Goal: Task Accomplishment & Management: Manage account settings

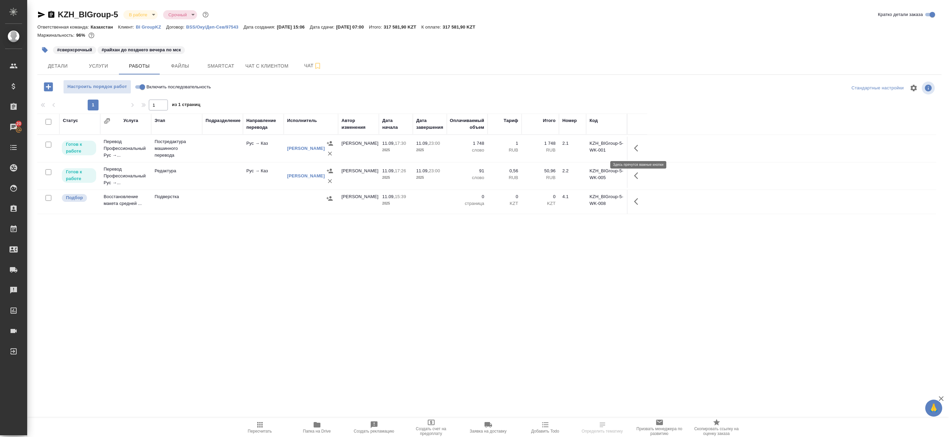
click at [639, 146] on icon "button" at bounding box center [638, 148] width 8 height 8
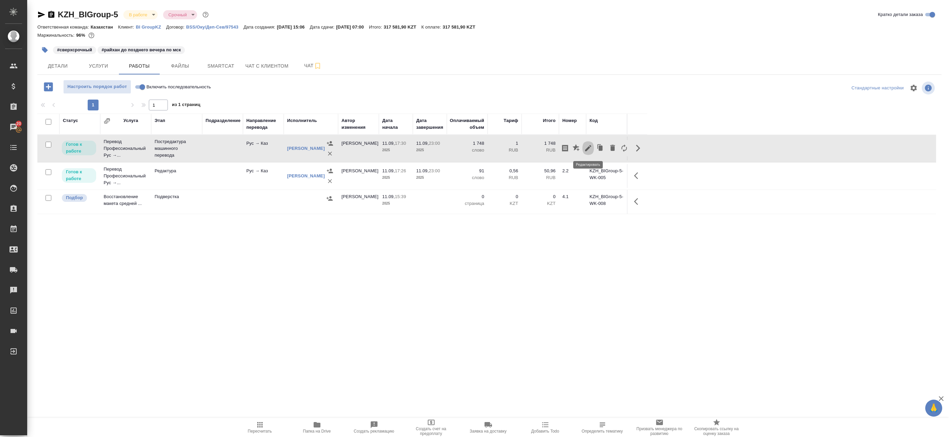
click at [588, 150] on icon "button" at bounding box center [588, 148] width 8 height 8
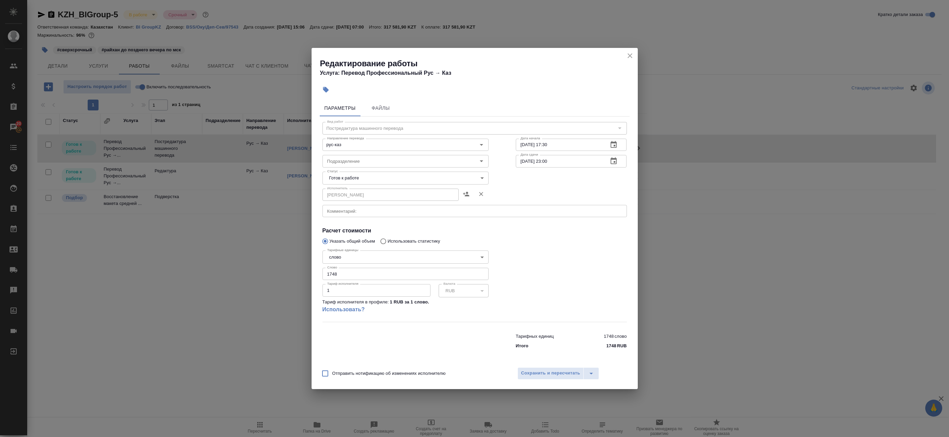
click at [375, 180] on body "🙏 .cls-1 fill:#fff; AWATERA Badanyan Artak Клиенты Спецификации Заказы 20 Чаты …" at bounding box center [474, 218] width 949 height 437
click at [372, 192] on li "В работе" at bounding box center [405, 190] width 166 height 12
type input "inProgress"
click at [545, 370] on div "Отправить нотификацию об изменениях исполнителю Сохранить и пересчитать" at bounding box center [474, 376] width 326 height 26
click at [545, 370] on span "Сохранить и пересчитать" at bounding box center [550, 373] width 59 height 8
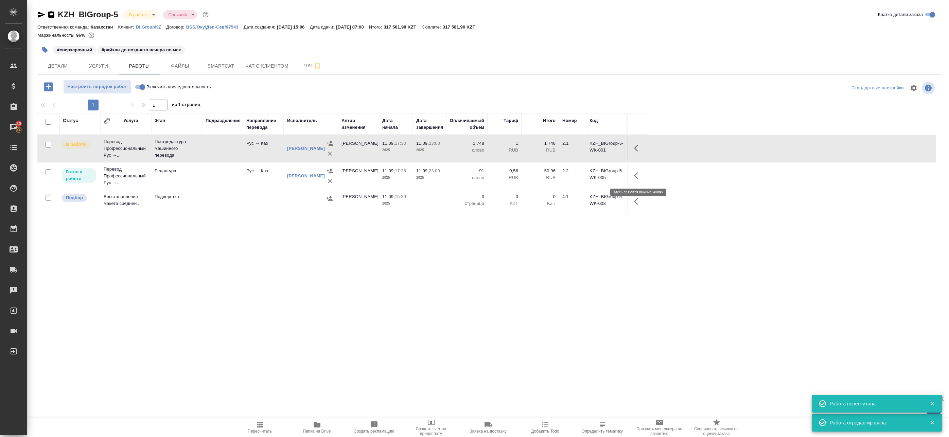
click at [641, 174] on icon "button" at bounding box center [638, 176] width 8 height 8
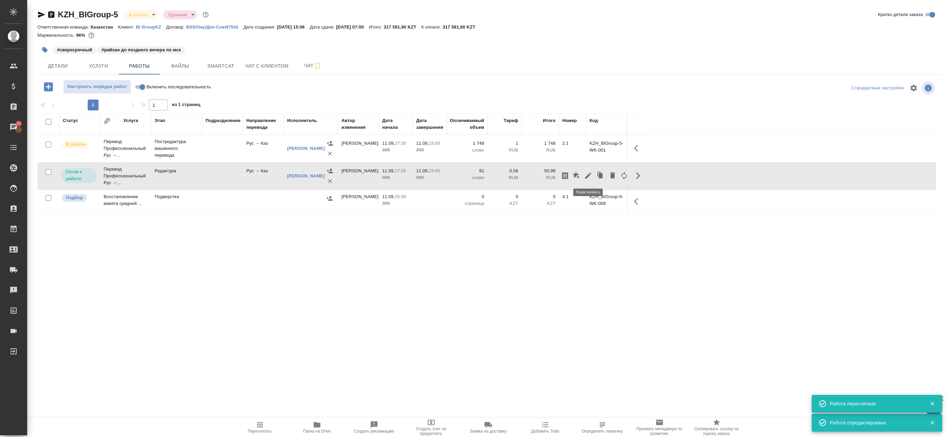
click at [591, 179] on icon "button" at bounding box center [588, 176] width 8 height 8
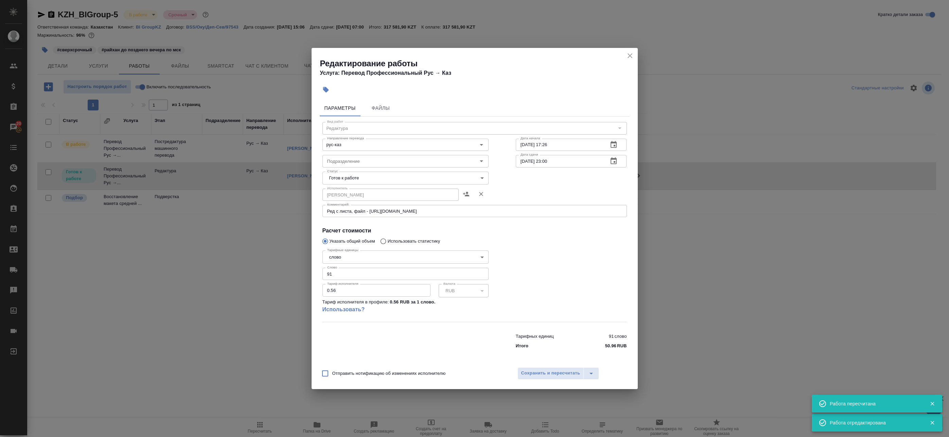
click at [396, 180] on body "🙏 .cls-1 fill:#fff; AWATERA Badanyan Artak Клиенты Спецификации Заказы 20 Чаты …" at bounding box center [474, 218] width 949 height 437
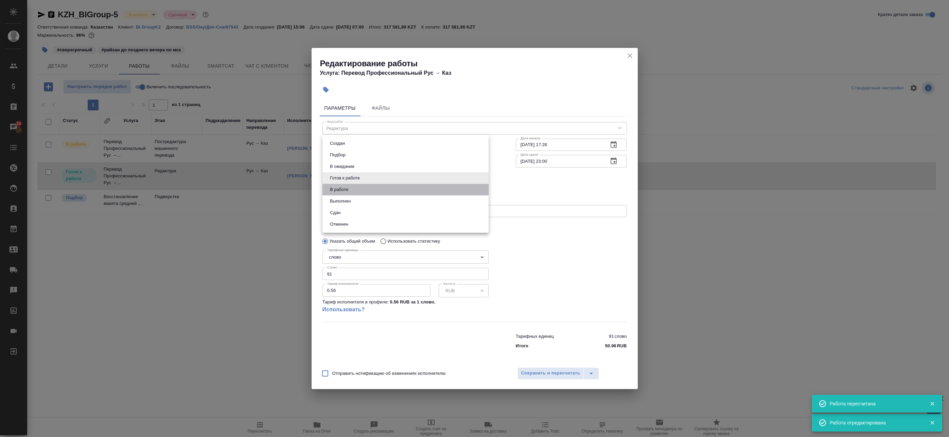
click at [389, 192] on li "В работе" at bounding box center [405, 190] width 166 height 12
type input "inProgress"
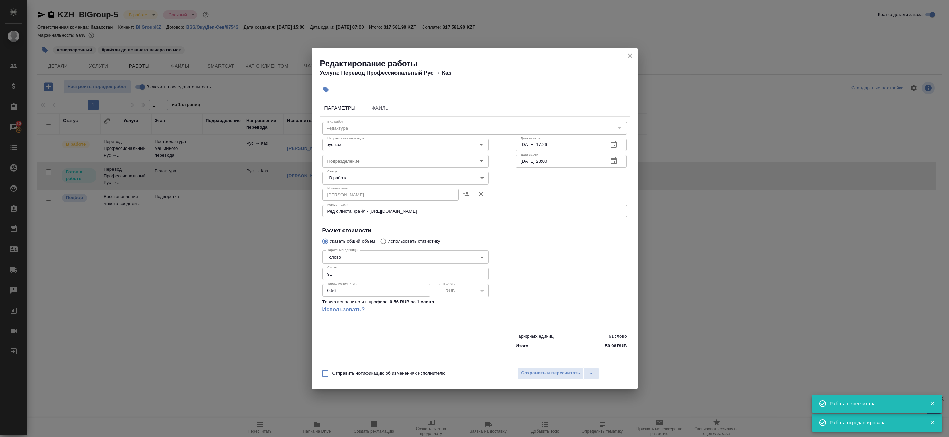
click at [535, 382] on div "Отправить нотификацию об изменениях исполнителю Сохранить и пересчитать" at bounding box center [474, 376] width 326 height 26
click at [535, 376] on span "Сохранить и пересчитать" at bounding box center [550, 373] width 59 height 8
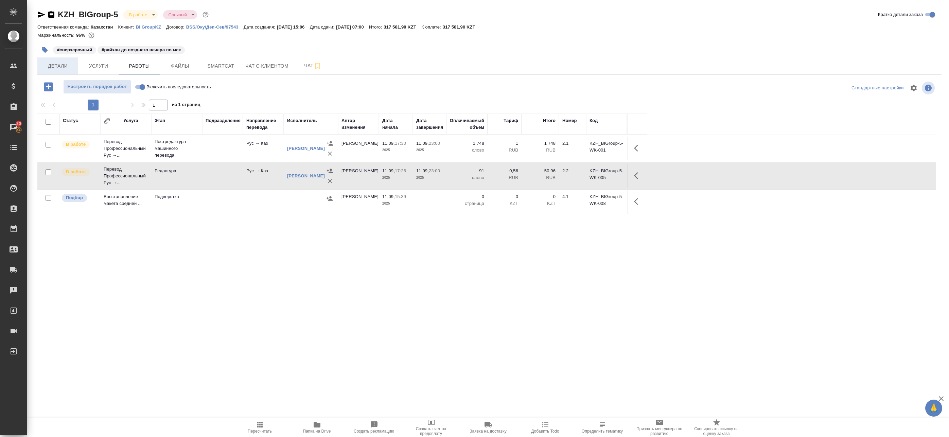
click at [72, 68] on span "Детали" at bounding box center [57, 66] width 33 height 8
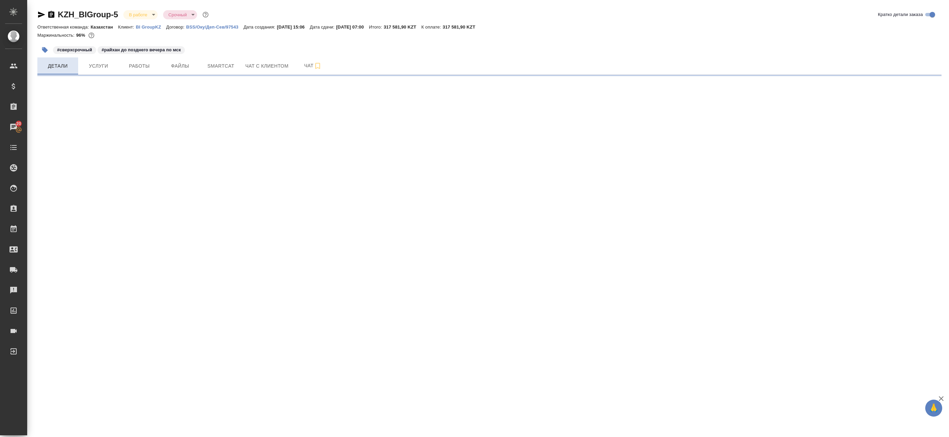
select select "RU"
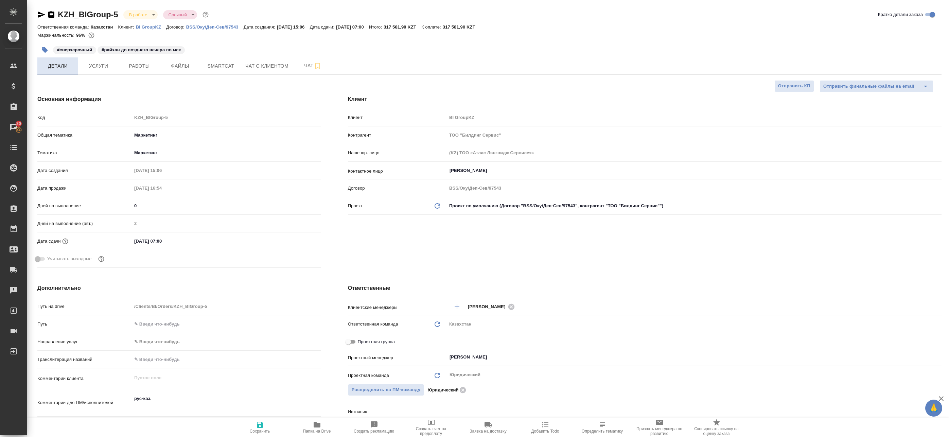
type textarea "x"
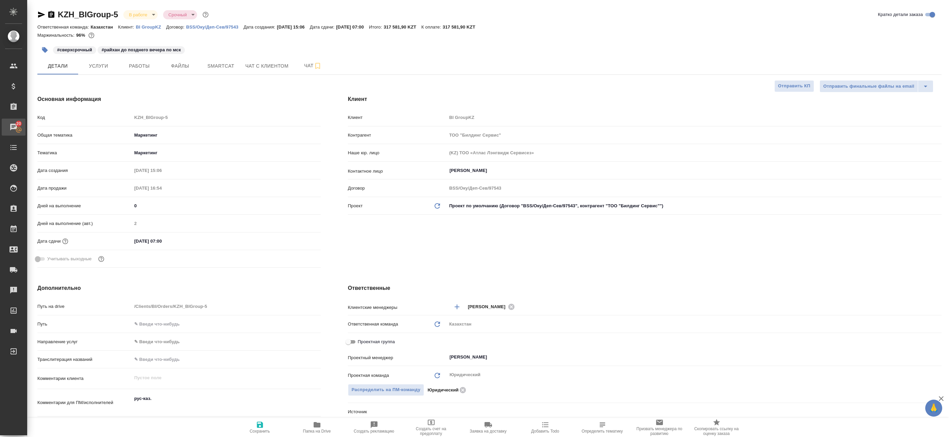
type textarea "x"
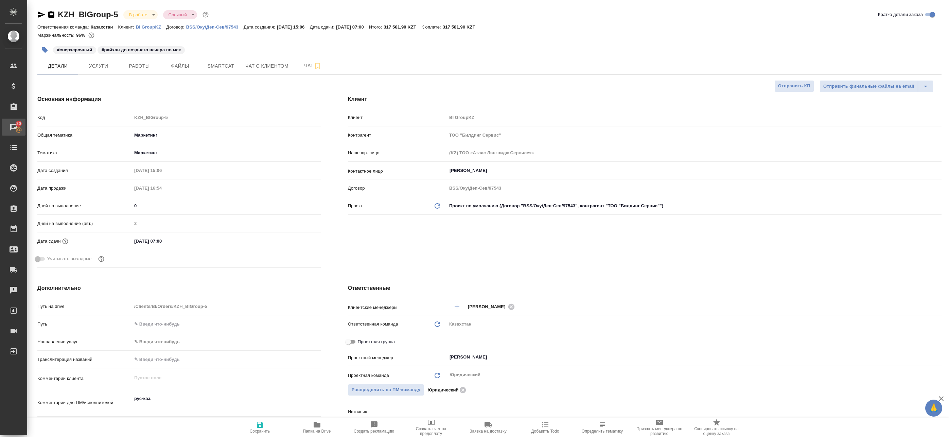
type textarea "x"
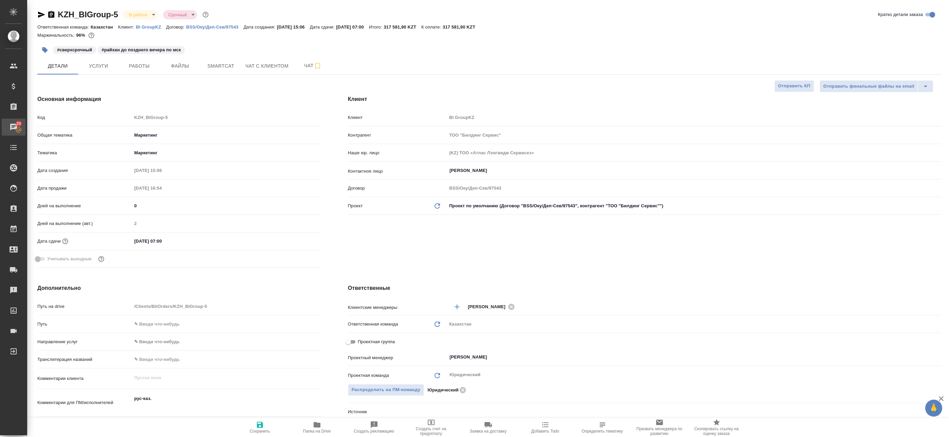
type textarea "x"
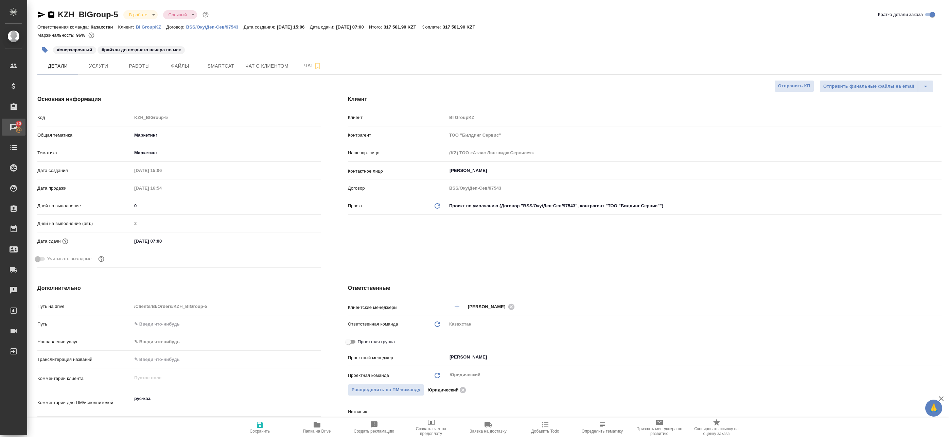
type textarea "x"
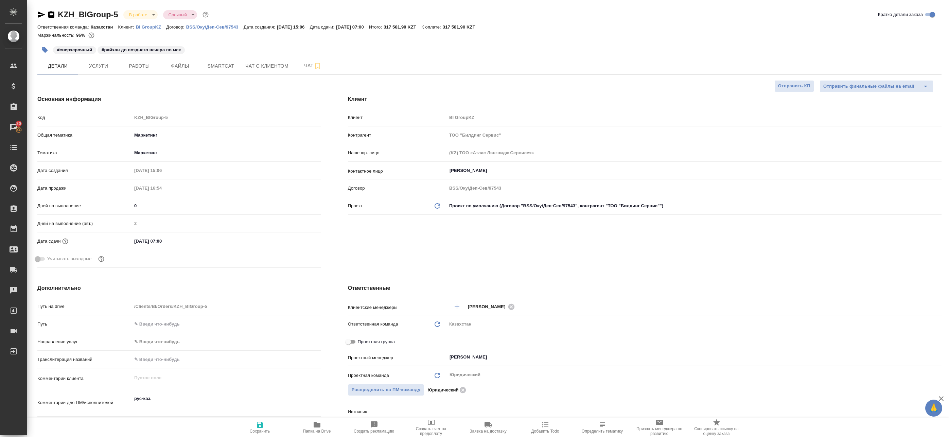
type textarea "x"
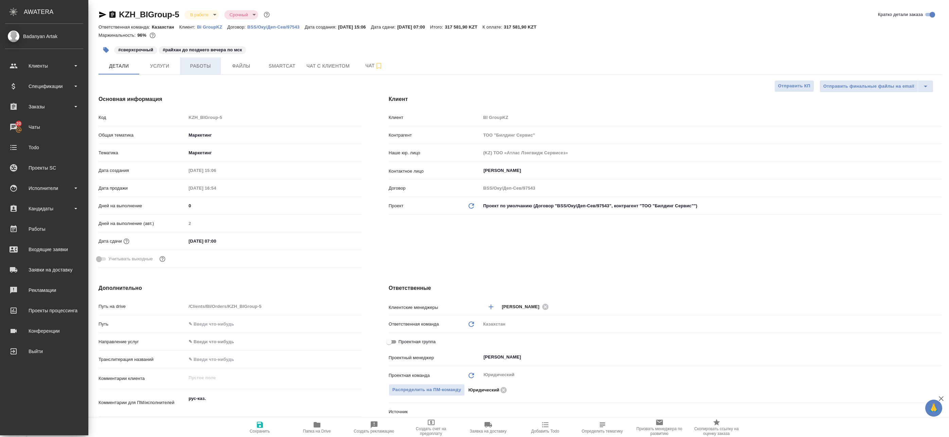
click at [185, 65] on span "Работы" at bounding box center [200, 66] width 33 height 8
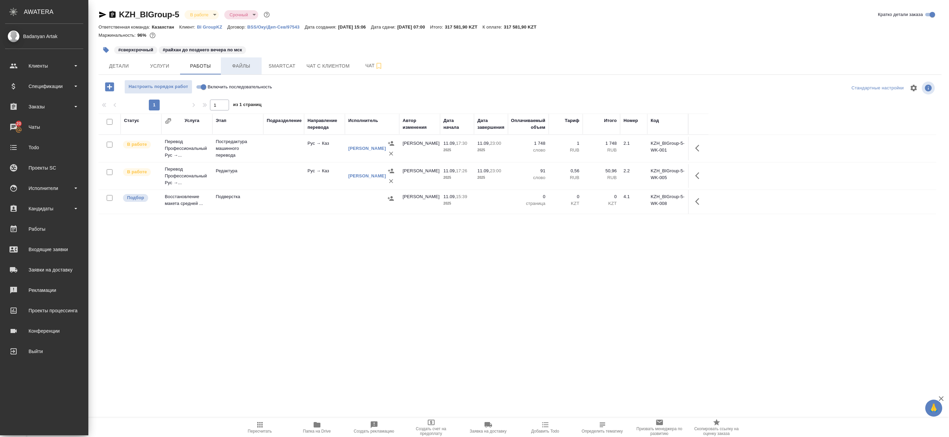
click at [246, 65] on span "Файлы" at bounding box center [241, 66] width 33 height 8
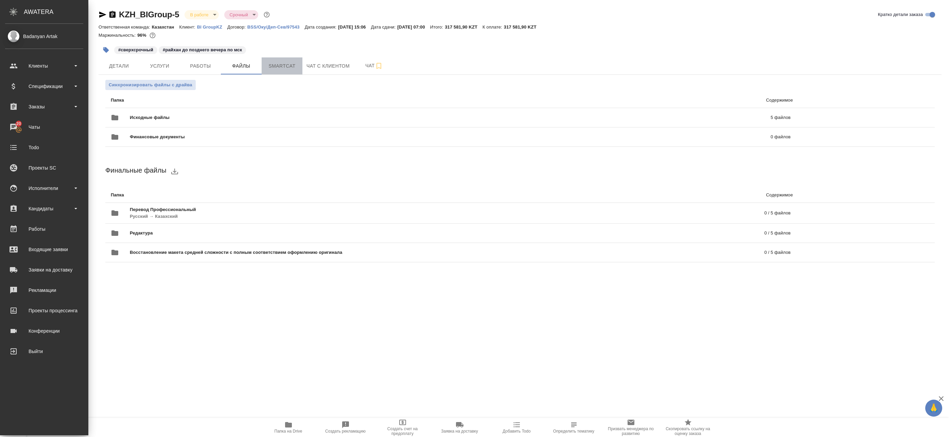
click at [282, 66] on span "Smartcat" at bounding box center [282, 66] width 33 height 8
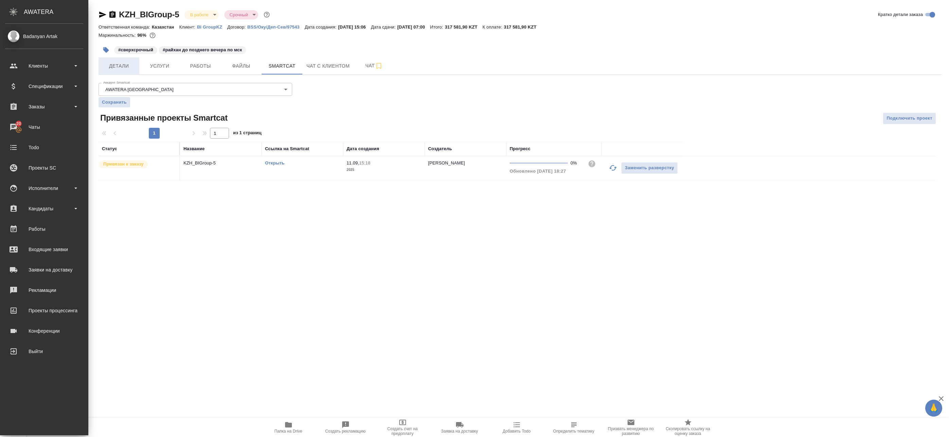
click at [127, 65] on span "Детали" at bounding box center [119, 66] width 33 height 8
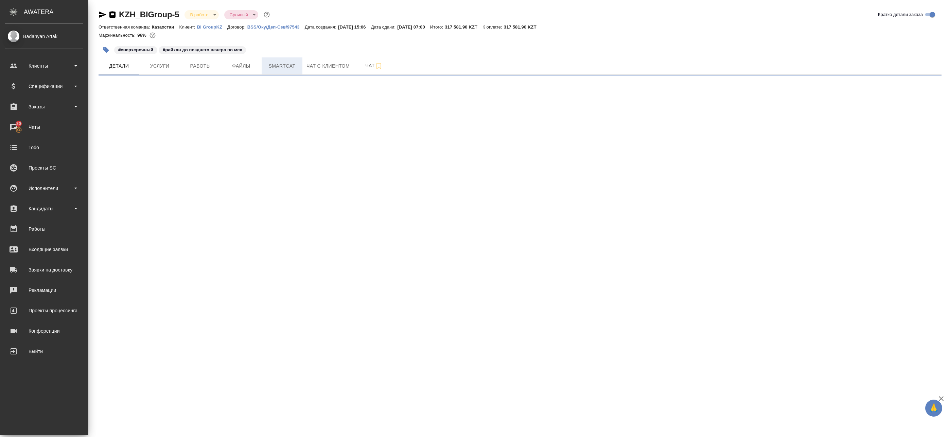
select select "RU"
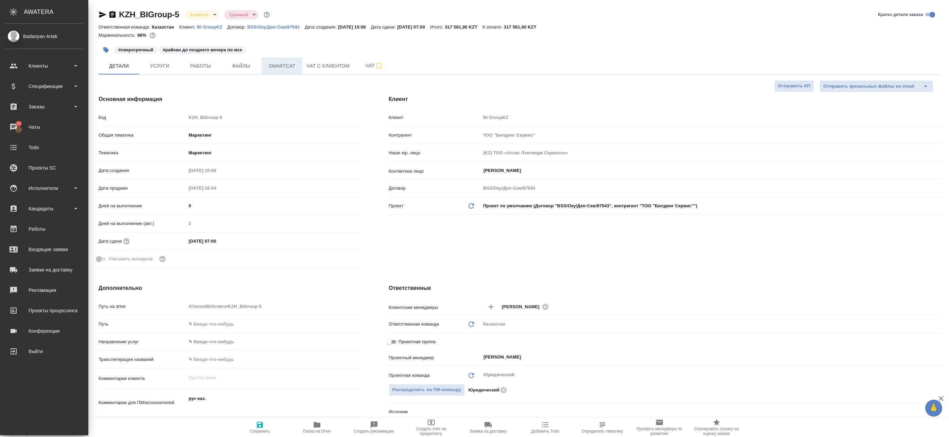
type textarea "x"
click at [292, 67] on span "Smartcat" at bounding box center [282, 66] width 33 height 8
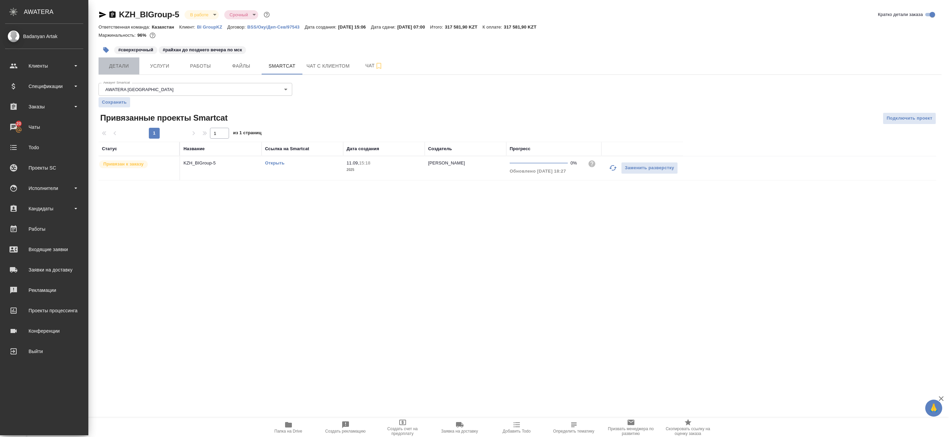
click at [126, 68] on span "Детали" at bounding box center [119, 66] width 33 height 8
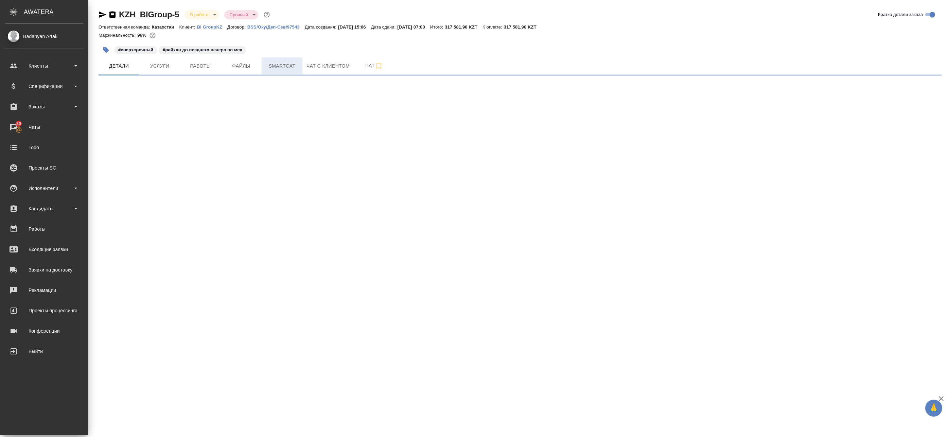
select select "RU"
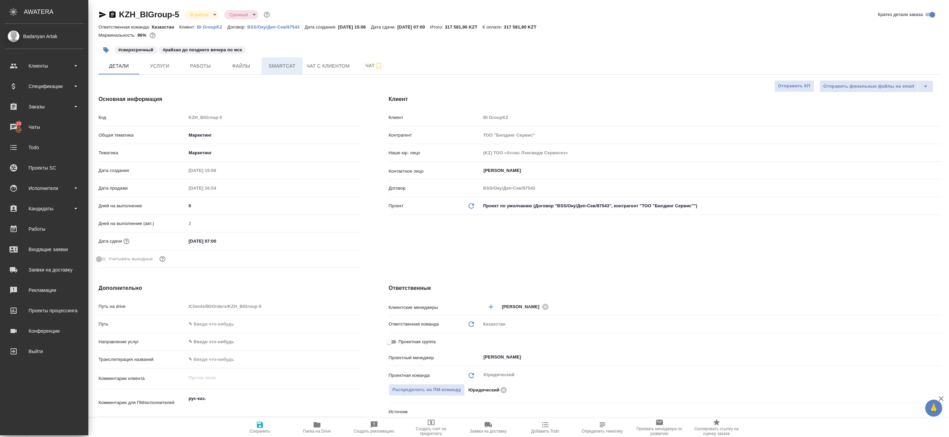
type textarea "x"
click at [275, 69] on span "Smartcat" at bounding box center [282, 66] width 33 height 8
